Goal: Task Accomplishment & Management: Use online tool/utility

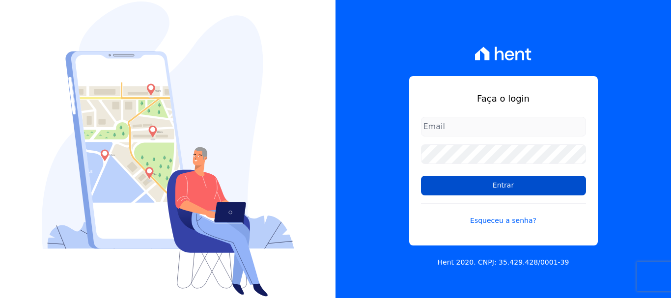
type input "[EMAIL_ADDRESS][PERSON_NAME][DOMAIN_NAME]"
click at [500, 187] on input "Entrar" at bounding box center [503, 186] width 165 height 20
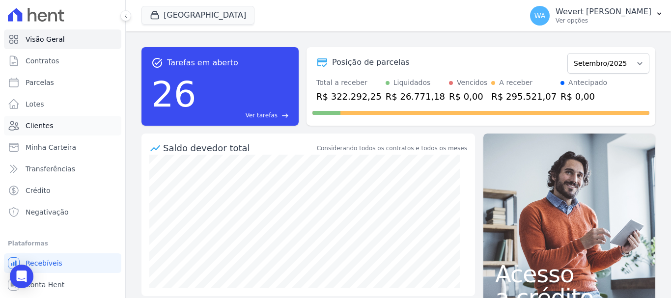
click at [15, 117] on link "Clientes" at bounding box center [62, 126] width 117 height 20
click at [44, 125] on span "Clientes" at bounding box center [39, 126] width 27 height 10
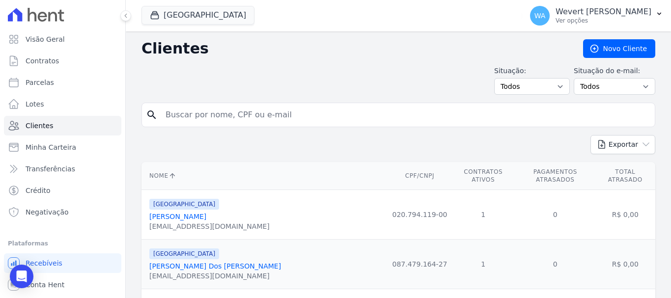
click at [256, 115] on input "search" at bounding box center [405, 115] width 491 height 20
type input "[PERSON_NAME]"
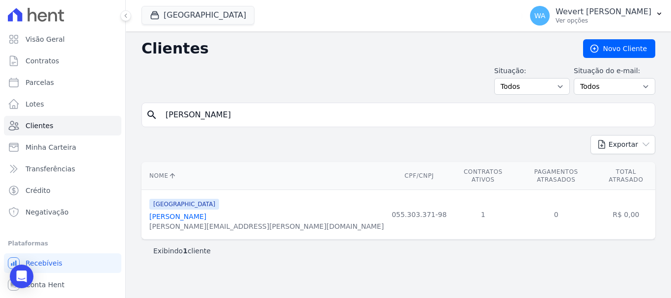
click at [182, 213] on link "[PERSON_NAME]" at bounding box center [177, 217] width 57 height 8
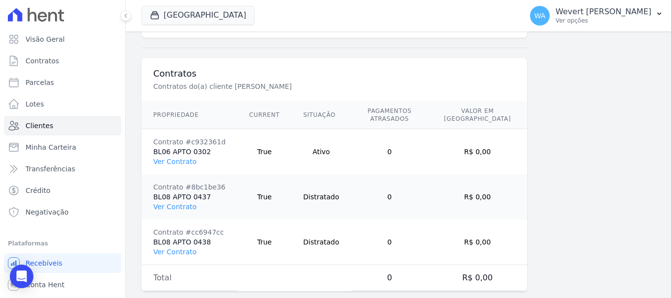
scroll to position [711, 0]
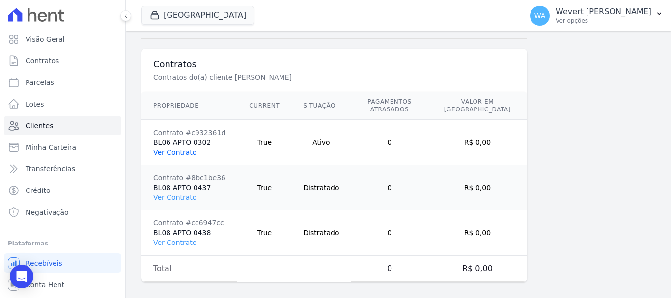
click at [176, 148] on link "Ver Contrato" at bounding box center [174, 152] width 43 height 8
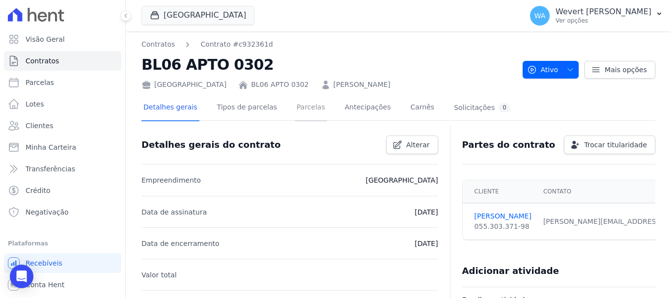
click at [295, 103] on link "Parcelas" at bounding box center [311, 108] width 32 height 26
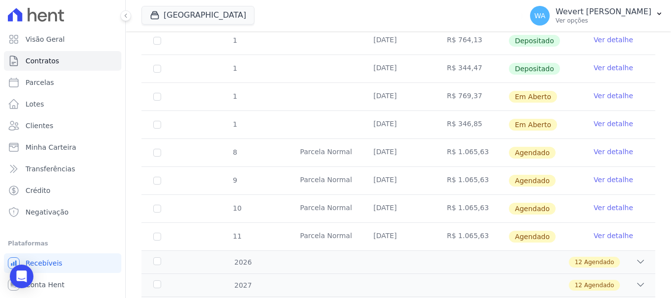
scroll to position [665, 0]
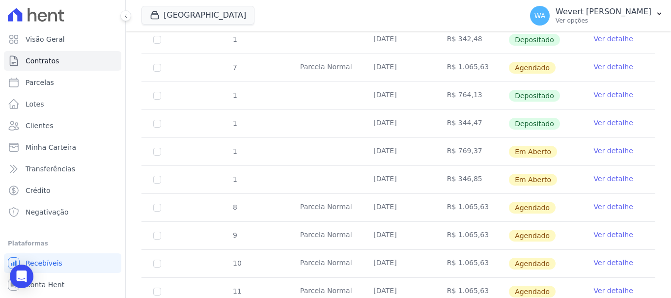
click at [609, 90] on link "Ver detalhe" at bounding box center [612, 95] width 39 height 10
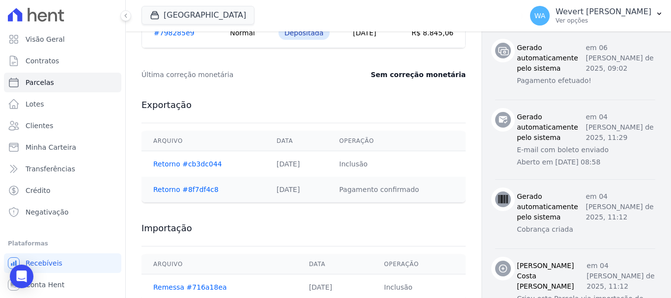
scroll to position [498, 0]
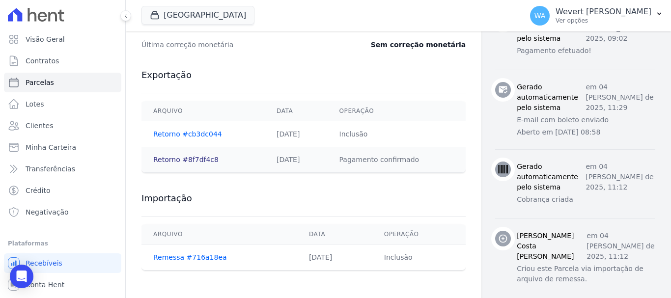
click at [173, 158] on link "Retorno #8f7df4c8" at bounding box center [185, 160] width 65 height 8
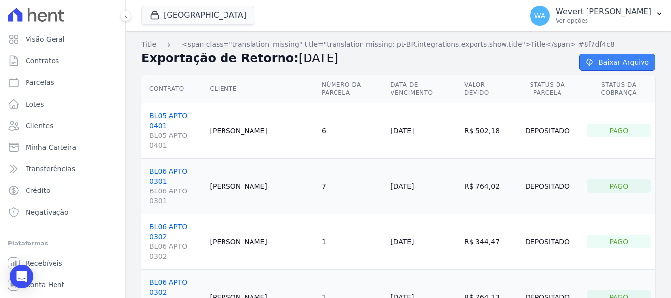
click at [617, 60] on link "Baixar Arquivo" at bounding box center [617, 62] width 76 height 17
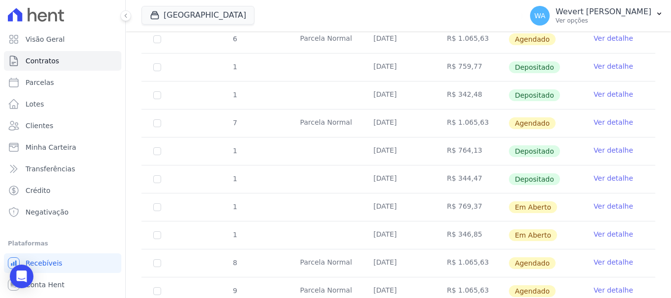
scroll to position [622, 0]
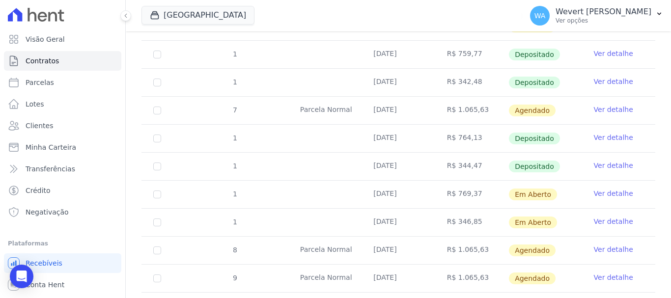
click at [606, 161] on link "Ver detalhe" at bounding box center [612, 166] width 39 height 10
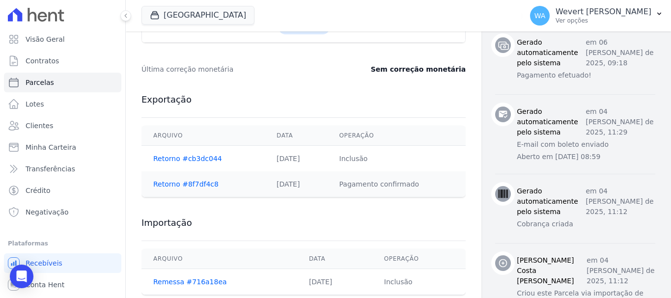
scroll to position [475, 0]
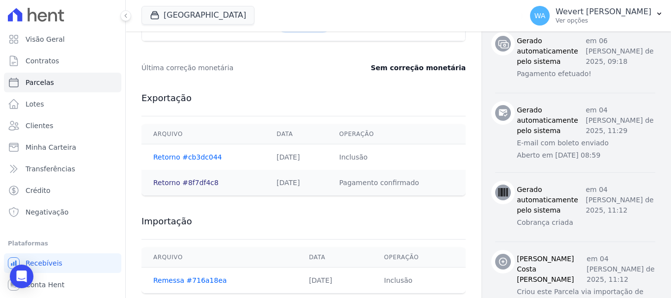
click at [179, 179] on link "Retorno #8f7df4c8" at bounding box center [185, 183] width 65 height 8
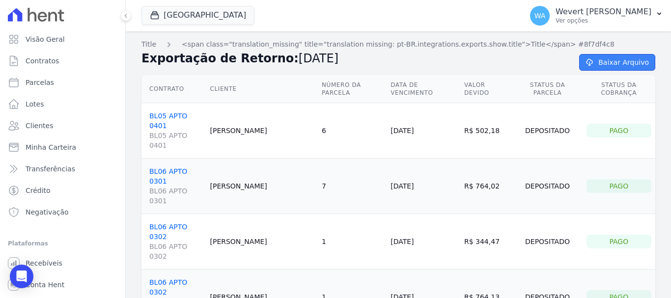
click at [608, 63] on link "Baixar Arquivo" at bounding box center [617, 62] width 76 height 17
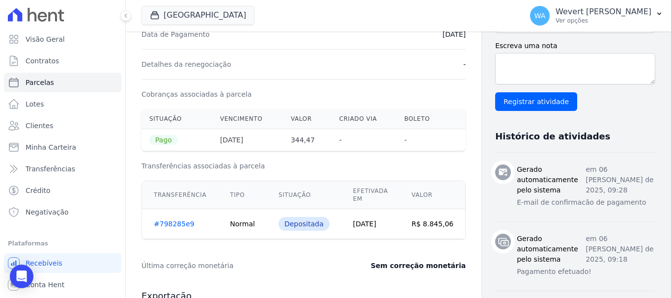
scroll to position [268, 0]
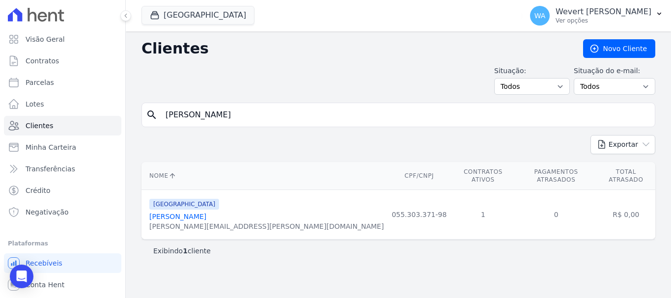
click at [293, 114] on input "[PERSON_NAME]" at bounding box center [405, 115] width 491 height 20
paste input "JOANILSON [PERSON_NAME] [PERSON_NAME]"
type input "JOANILSON [PERSON_NAME] [PERSON_NAME]"
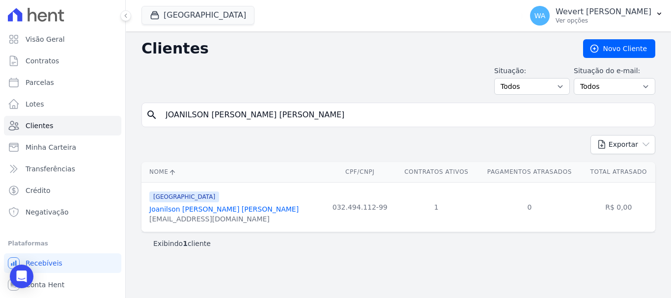
click at [206, 208] on link "Joanilson [PERSON_NAME] [PERSON_NAME]" at bounding box center [223, 209] width 149 height 8
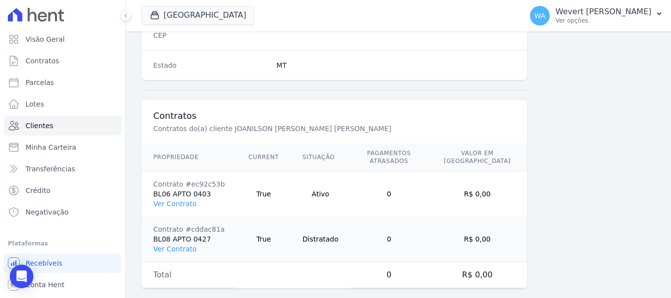
scroll to position [666, 0]
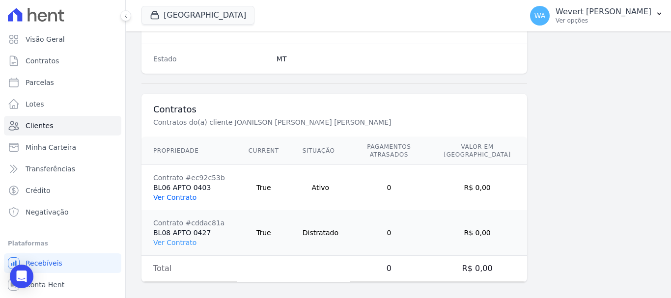
click at [167, 193] on link "Ver Contrato" at bounding box center [174, 197] width 43 height 8
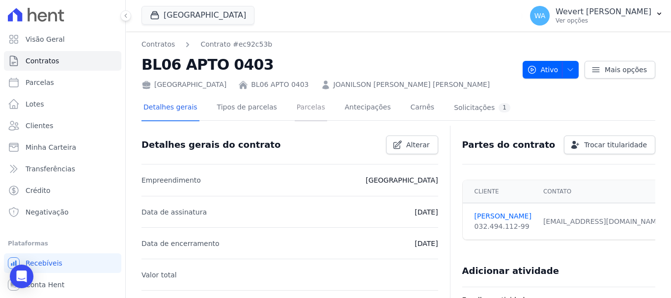
click at [297, 104] on link "Parcelas" at bounding box center [311, 108] width 32 height 26
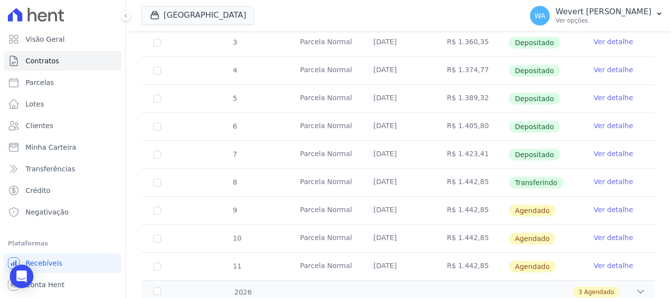
scroll to position [236, 0]
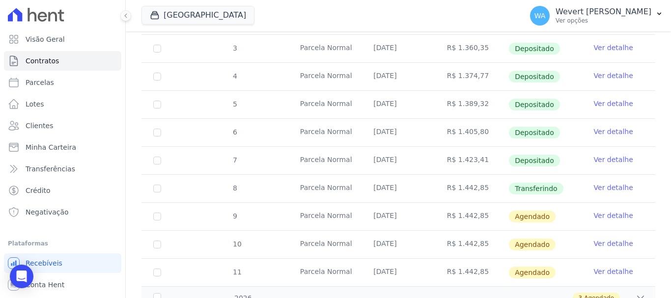
click at [605, 155] on link "Ver detalhe" at bounding box center [612, 160] width 39 height 10
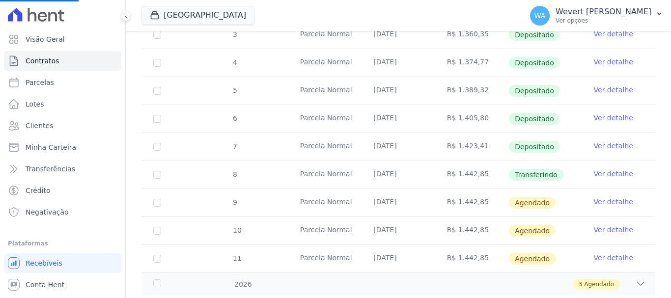
scroll to position [269, 0]
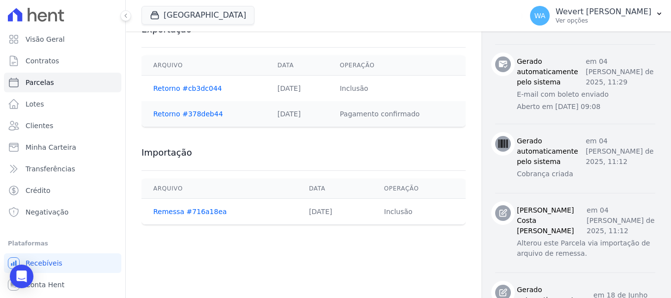
scroll to position [540, 0]
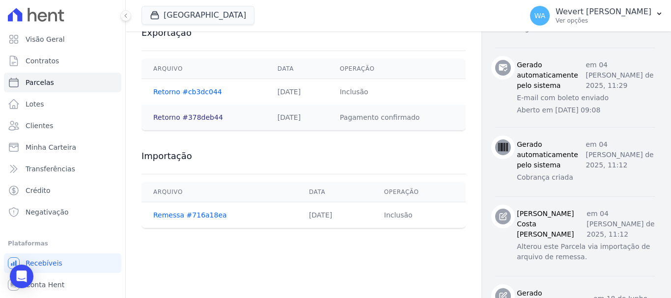
click at [192, 114] on link "Retorno #378deb44" at bounding box center [188, 117] width 70 height 8
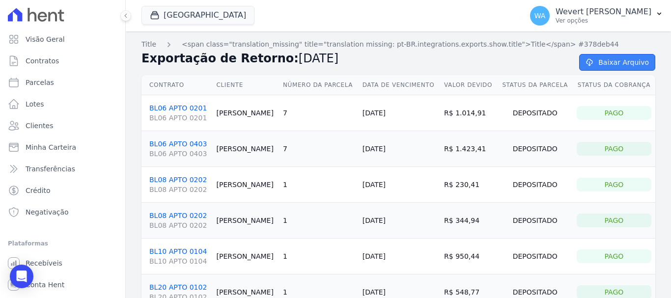
click at [618, 54] on link "Baixar Arquivo" at bounding box center [617, 62] width 76 height 17
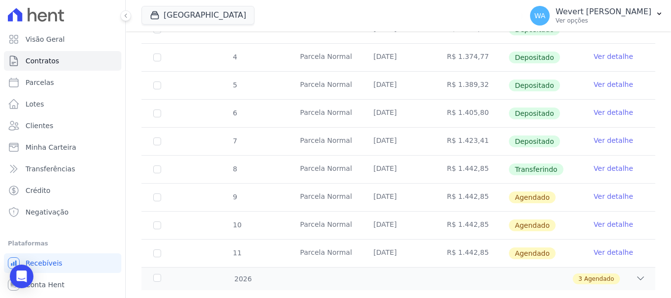
scroll to position [269, 0]
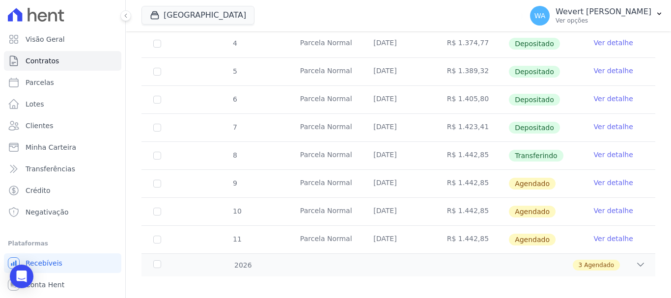
click at [615, 122] on link "Ver detalhe" at bounding box center [612, 127] width 39 height 10
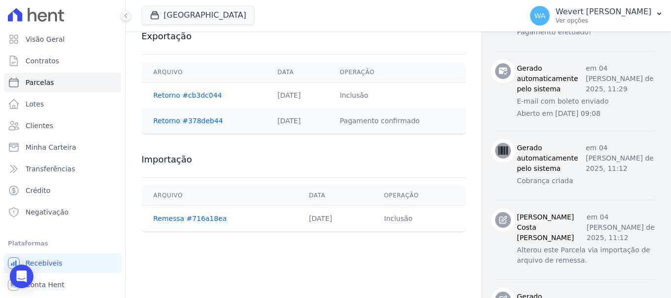
scroll to position [524, 0]
